Goal: Transaction & Acquisition: Purchase product/service

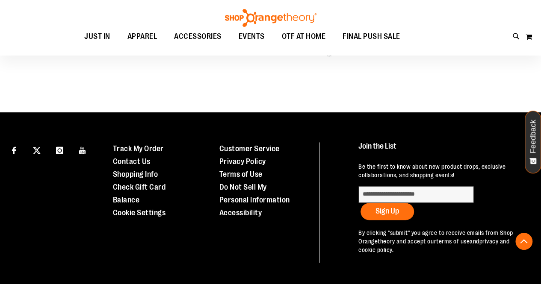
scroll to position [564, 0]
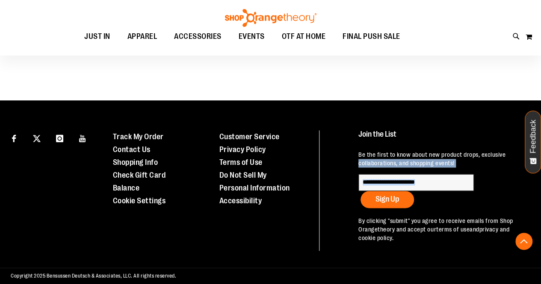
drag, startPoint x: 532, startPoint y: 204, endPoint x: 546, endPoint y: 154, distance: 52.1
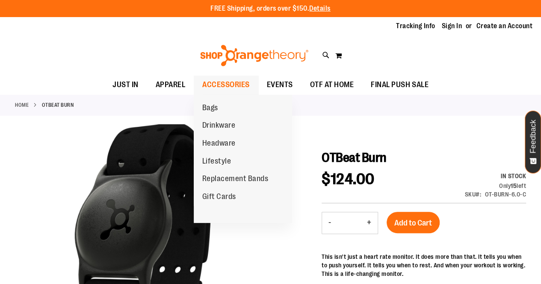
click at [249, 83] on link "ACCESSORIES" at bounding box center [226, 85] width 65 height 20
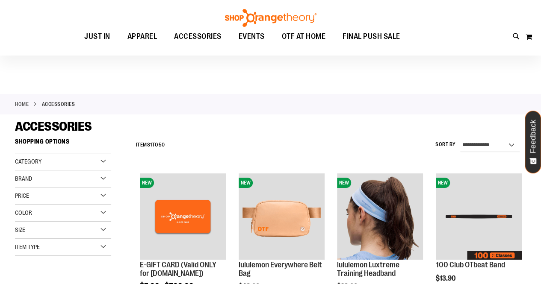
click at [540, 21] on html "Skip to Content The store will not work correctly when cookies are disabled. FR…" at bounding box center [270, 142] width 541 height 284
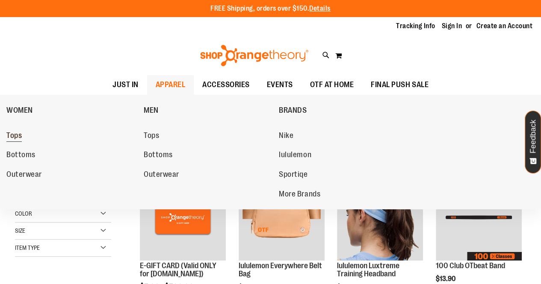
click at [21, 135] on span "Tops" at bounding box center [13, 136] width 15 height 11
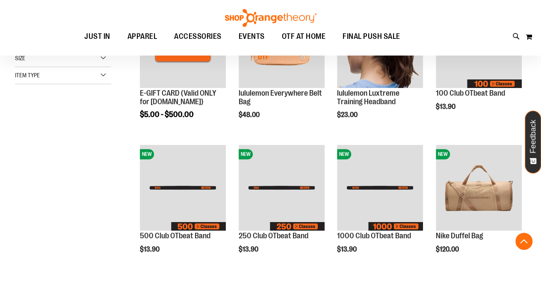
scroll to position [175, 0]
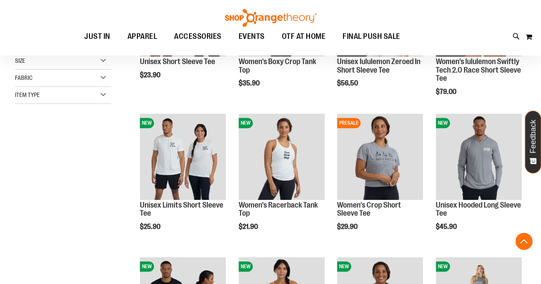
scroll to position [223, 0]
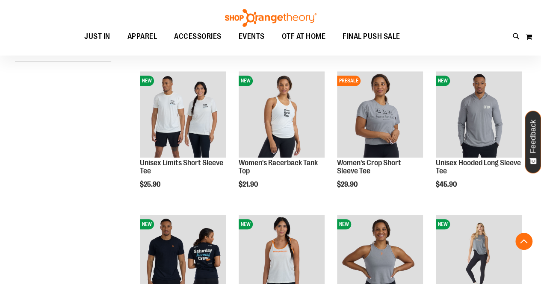
scroll to position [242, 0]
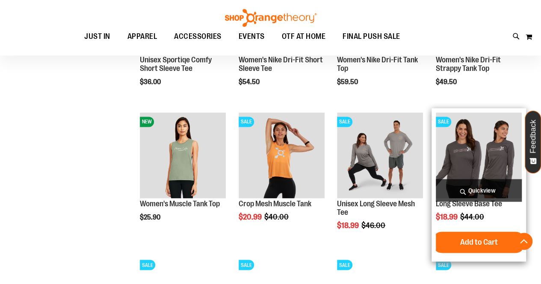
scroll to position [638, 0]
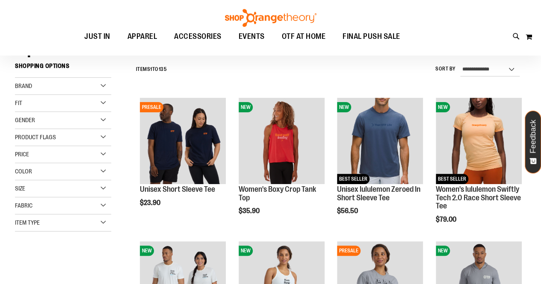
scroll to position [65, 0]
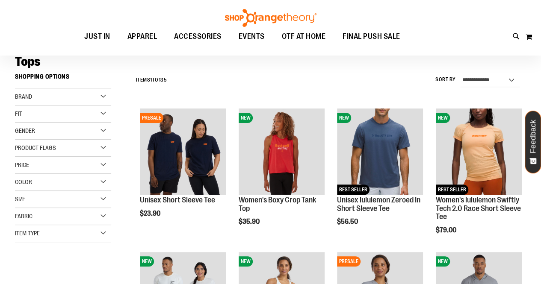
drag, startPoint x: 547, startPoint y: 24, endPoint x: 541, endPoint y: 63, distance: 39.7
click at [540, 63] on html "Skip to Content The store will not work correctly when cookies are disabled. FR…" at bounding box center [270, 77] width 541 height 284
click at [102, 130] on div "Gender" at bounding box center [63, 131] width 96 height 17
click at [103, 115] on div "Fit" at bounding box center [63, 114] width 96 height 17
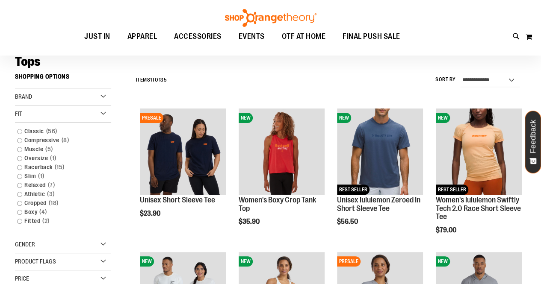
click at [103, 115] on div "Fit" at bounding box center [63, 114] width 96 height 17
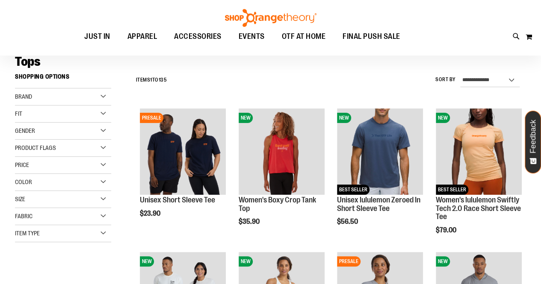
click at [103, 183] on div "Color" at bounding box center [63, 182] width 96 height 17
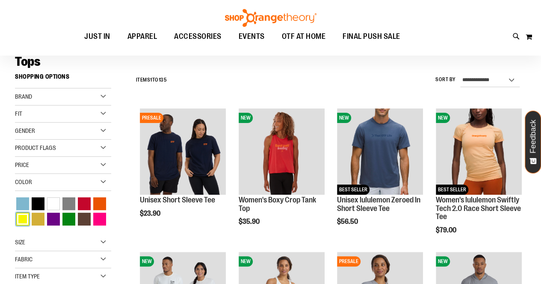
click at [18, 218] on div "Yellow" at bounding box center [22, 219] width 13 height 13
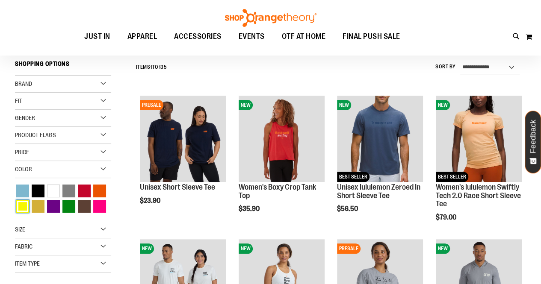
scroll to position [79, 0]
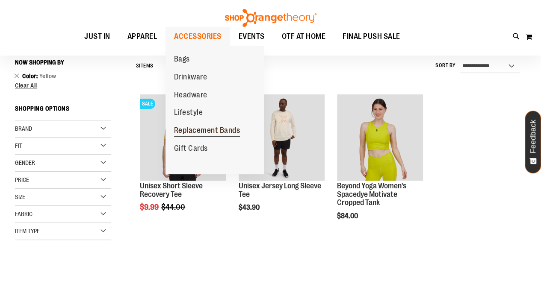
click at [202, 128] on span "Replacement Bands" at bounding box center [207, 131] width 66 height 11
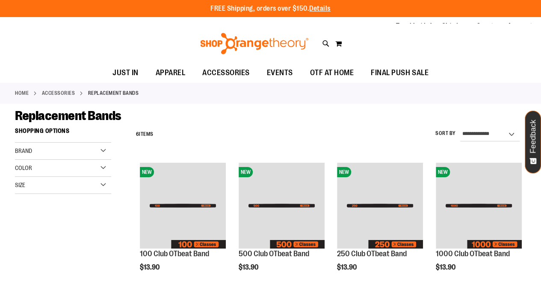
drag, startPoint x: 547, startPoint y: 39, endPoint x: 547, endPoint y: 25, distance: 13.7
click at [540, 25] on html "Skip to Content The store will not work correctly when cookies are disabled. FR…" at bounding box center [270, 142] width 541 height 284
